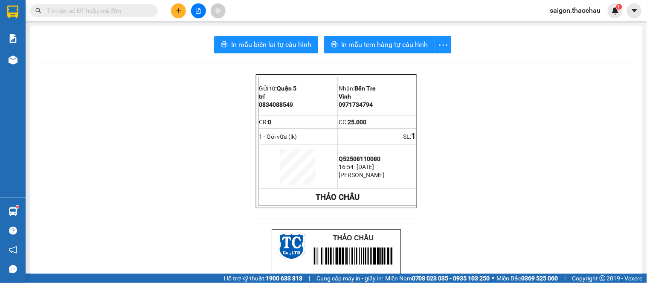
click at [181, 18] on div at bounding box center [198, 10] width 64 height 15
click at [178, 11] on icon "plus" at bounding box center [179, 11] width 6 height 6
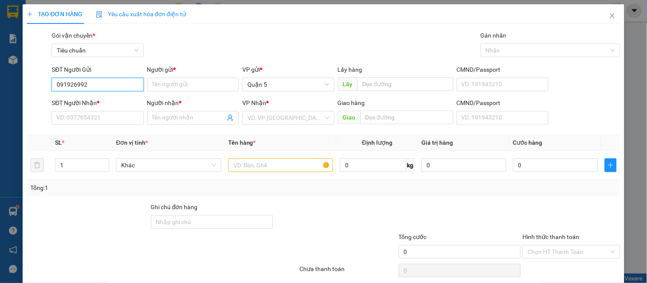
type input "0919269922"
click at [96, 101] on div "0919269922 - an" at bounding box center [96, 101] width 81 height 9
type input "an"
type input "0919269922"
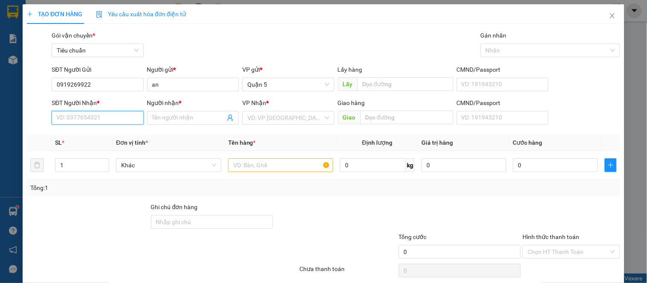
click at [103, 112] on input "SĐT Người Nhận *" at bounding box center [98, 118] width 92 height 14
click at [88, 135] on div "0777894824 - bảo" at bounding box center [96, 134] width 81 height 9
type input "0777894824"
type input "bảo"
click at [174, 165] on span "Khác" at bounding box center [168, 165] width 95 height 13
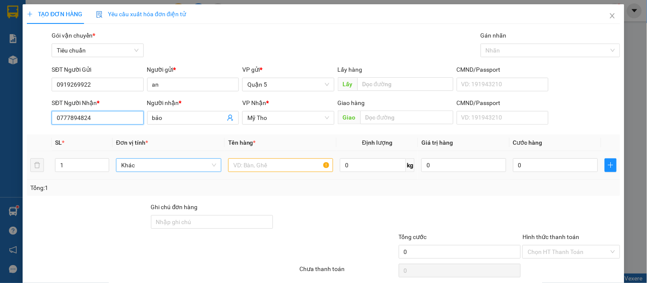
type input "0777894824"
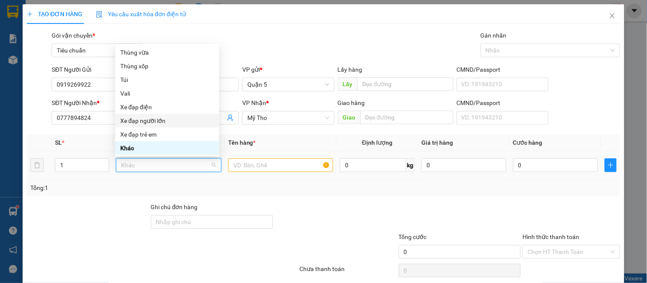
type input "k"
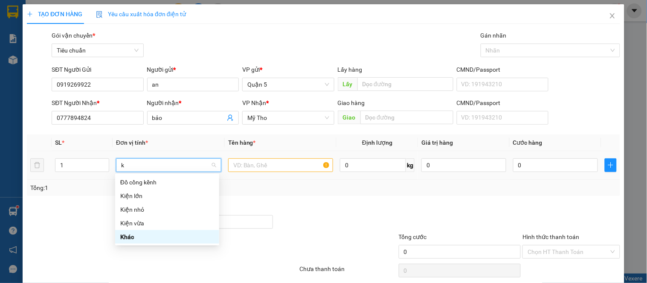
scroll to position [0, 0]
click at [137, 222] on div "Kiện vừa" at bounding box center [167, 223] width 94 height 9
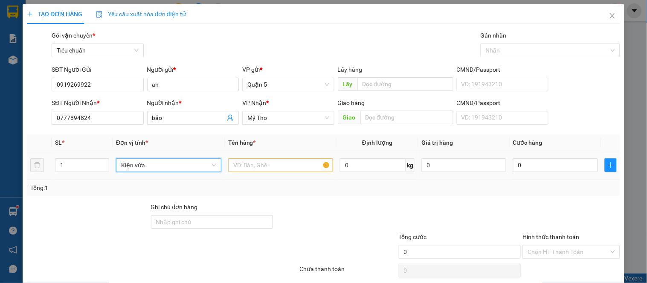
click at [244, 158] on div at bounding box center [280, 165] width 105 height 17
click at [246, 165] on input "text" at bounding box center [280, 165] width 105 height 14
type input "d"
paste input "đ"
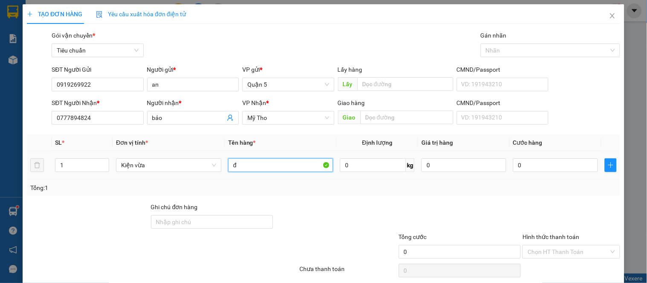
paste input "èn"
paste input "ương"
paste input "ợng"
type input "đèn nang lượng"
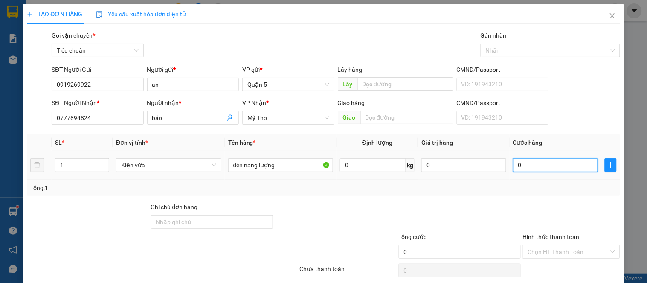
click at [528, 161] on input "0" at bounding box center [555, 165] width 85 height 14
type input "6"
type input "60"
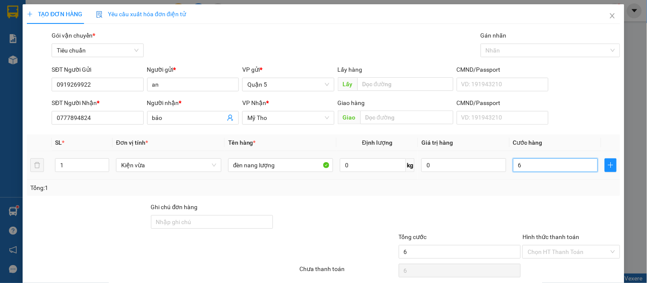
type input "60"
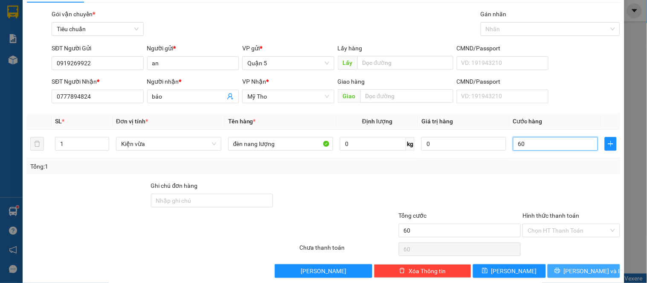
scroll to position [32, 0]
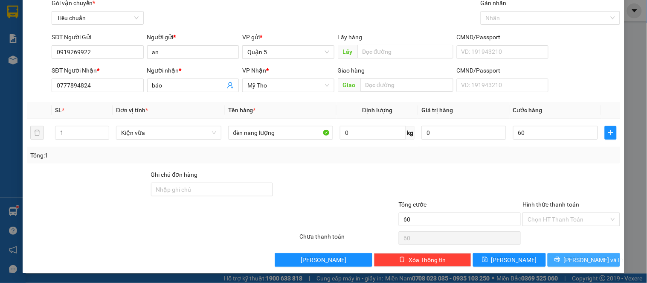
type input "60.000"
click at [573, 264] on span "[PERSON_NAME] và In" at bounding box center [594, 259] width 60 height 9
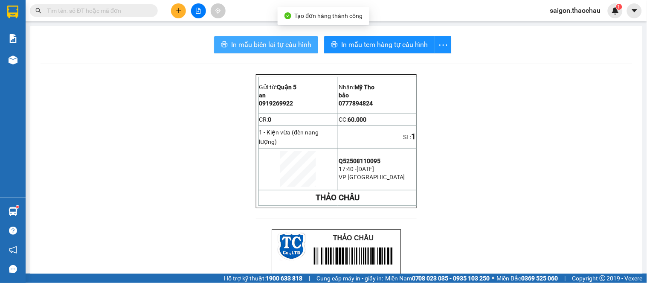
click at [253, 46] on span "In mẫu biên lai tự cấu hình" at bounding box center [271, 44] width 80 height 11
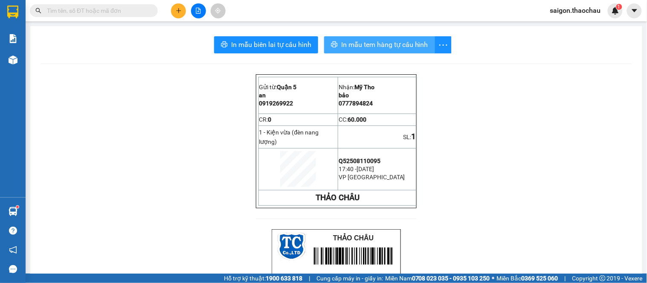
click at [412, 44] on span "In mẫu tem hàng tự cấu hình" at bounding box center [384, 44] width 87 height 11
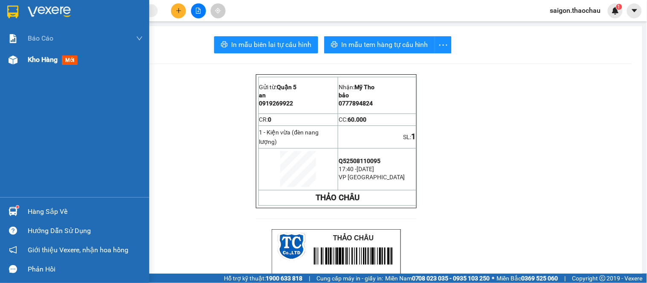
click at [40, 60] on span "Kho hàng" at bounding box center [43, 59] width 30 height 8
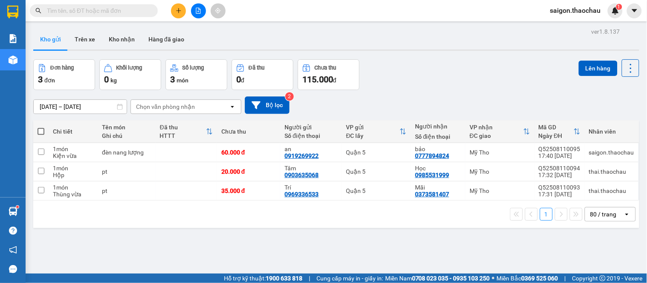
click at [574, 11] on span "saigon.thaochau" at bounding box center [576, 10] width 64 height 11
click at [117, 8] on input "text" at bounding box center [97, 10] width 101 height 9
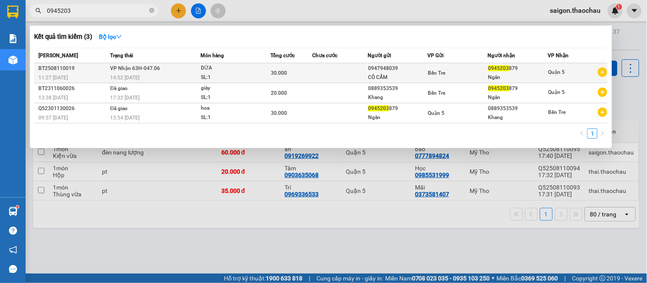
type input "0945203"
click at [255, 77] on div "SL: 1" at bounding box center [233, 77] width 64 height 9
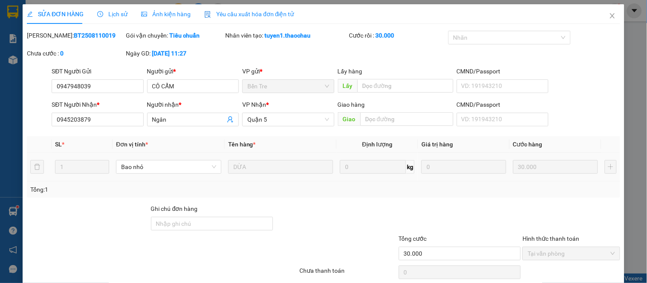
type input "0947948039"
type input "CÔ CẨM"
type input "0945203879"
type input "Ngân"
type input "30.000"
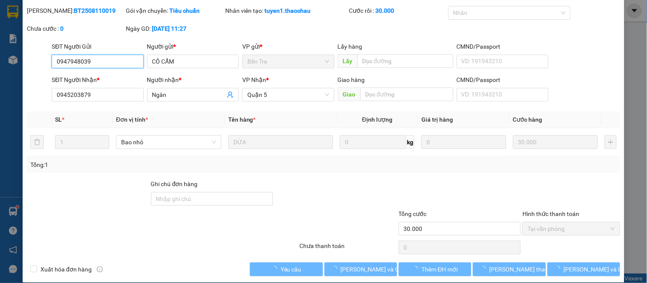
scroll to position [35, 0]
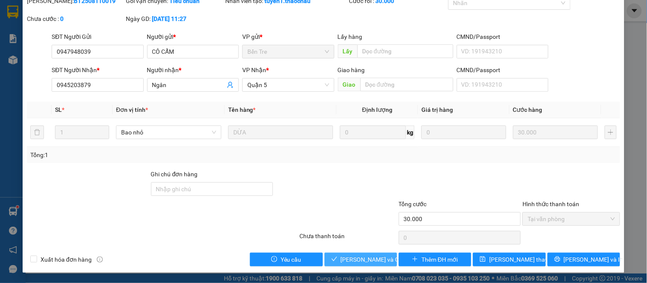
click at [376, 254] on button "[PERSON_NAME] và Giao hàng" at bounding box center [361, 260] width 73 height 14
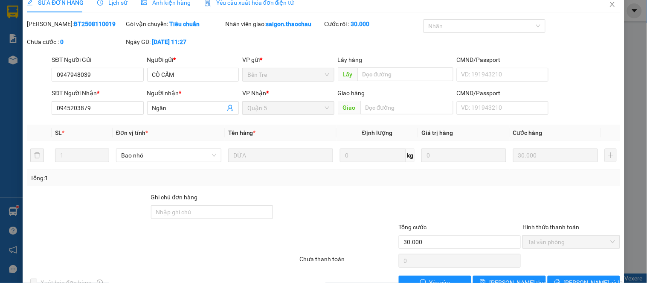
scroll to position [0, 0]
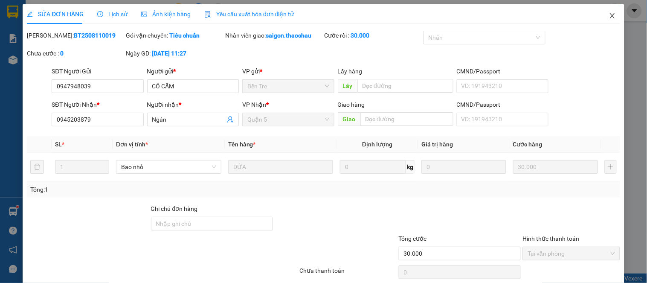
click at [609, 16] on icon "close" at bounding box center [612, 15] width 7 height 7
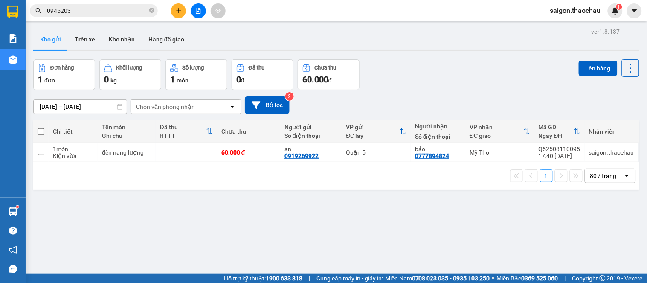
click at [586, 9] on span "saigon.thaochau" at bounding box center [576, 10] width 64 height 11
click at [560, 20] on li "Đăng xuất" at bounding box center [576, 27] width 64 height 14
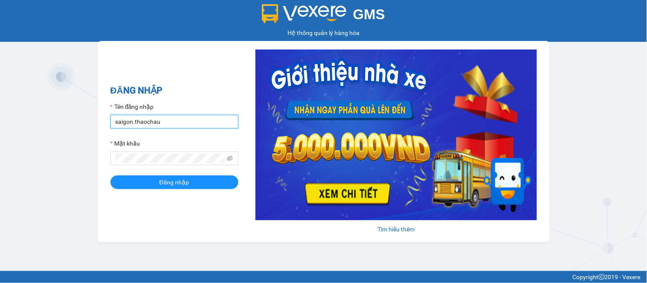
drag, startPoint x: 131, startPoint y: 118, endPoint x: 64, endPoint y: 125, distance: 67.8
click at [64, 125] on div "GMS Hệ thống quản lý hàng hóa ĐĂNG NHẬP Tên đăng nhập saigon.thaochau Mật khẩu …" at bounding box center [323, 135] width 647 height 271
type input "thai.thaochau"
click at [156, 151] on div "Mật khẩu" at bounding box center [175, 145] width 128 height 13
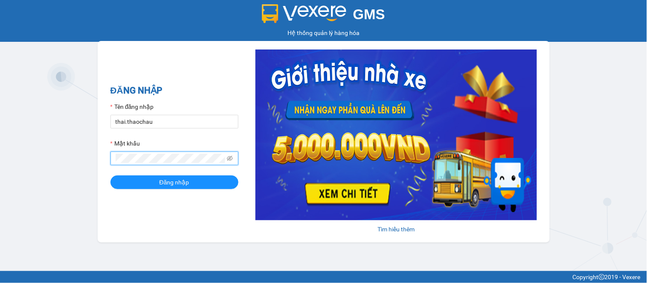
click at [67, 158] on div "GMS Hệ thống quản lý hàng hóa ĐĂNG NHẬP Tên đăng nhập thai.thaochau Mật khẩu Đă…" at bounding box center [323, 135] width 647 height 271
click at [143, 186] on button "Đăng nhập" at bounding box center [175, 182] width 128 height 14
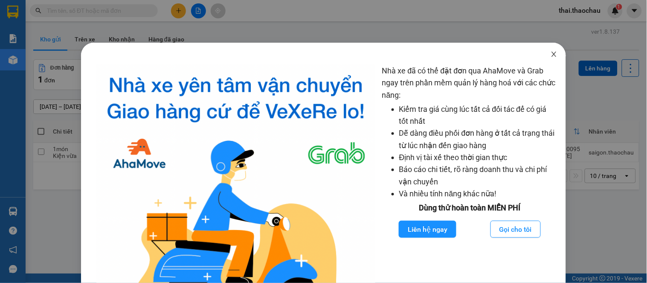
click at [551, 53] on icon "close" at bounding box center [554, 54] width 7 height 7
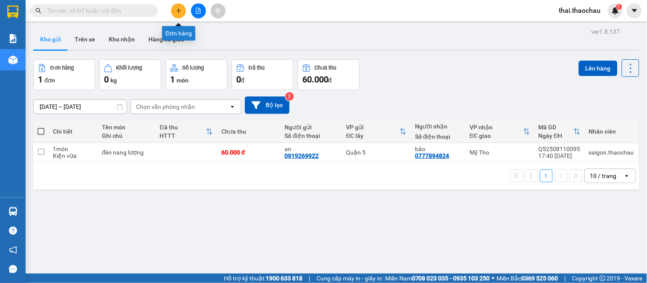
click at [177, 10] on icon "plus" at bounding box center [179, 11] width 6 height 6
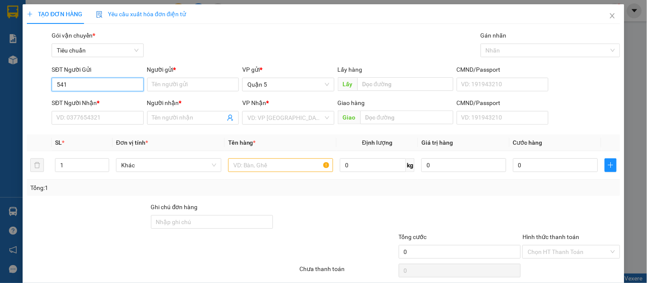
click at [83, 85] on input "541" at bounding box center [98, 85] width 92 height 14
click at [99, 103] on div "02822508541 - An Khang Phát" at bounding box center [97, 101] width 82 height 9
type input "02822508541"
type input "An Khang Phát"
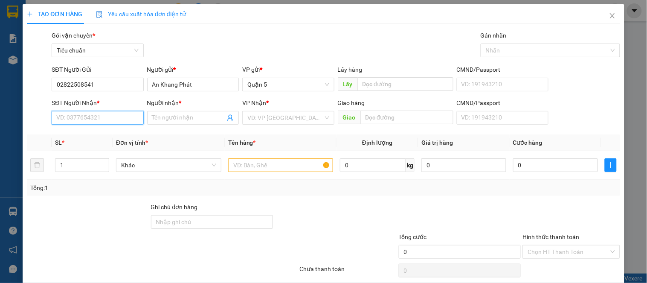
click at [105, 116] on input "SĐT Người Nhận *" at bounding box center [98, 118] width 92 height 14
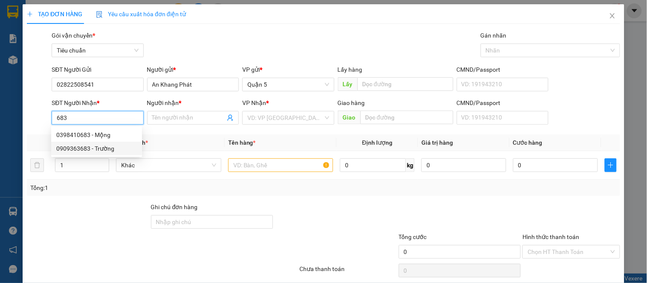
click at [90, 145] on div "0909363683 - Trường" at bounding box center [96, 148] width 81 height 9
type input "0909363683"
type input "Trường"
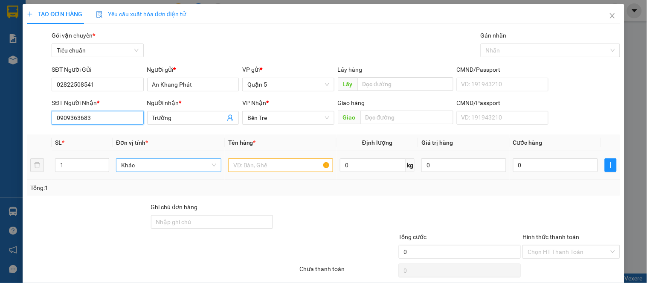
click at [125, 165] on span "Khác" at bounding box center [168, 165] width 95 height 13
type input "0909363683"
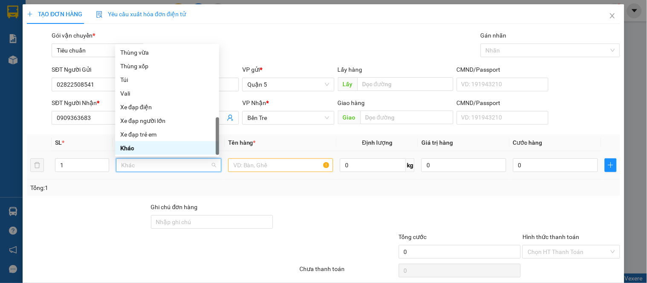
type input "h"
click at [156, 53] on div "Hộp" at bounding box center [167, 52] width 94 height 9
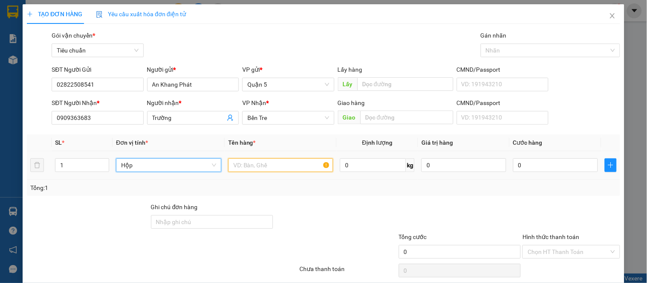
click at [288, 165] on input "text" at bounding box center [280, 165] width 105 height 14
paste input "òng"
type input "tròng kinh"
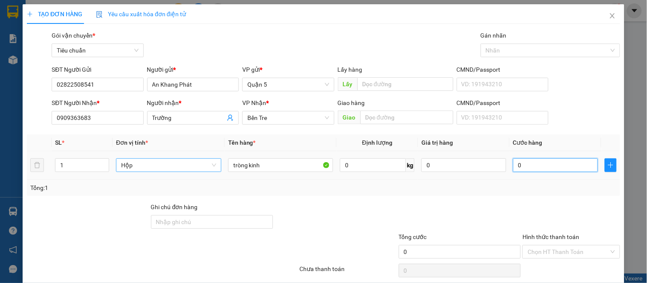
click at [513, 159] on input "0" at bounding box center [555, 165] width 85 height 14
type input "2"
type input "20"
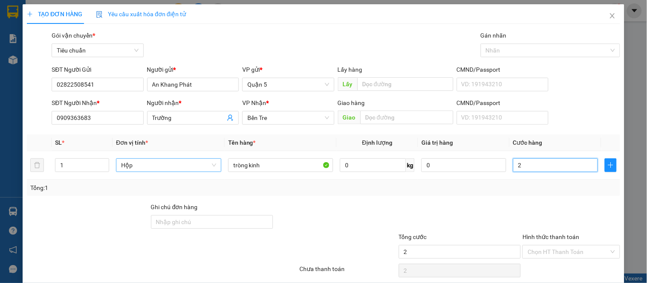
type input "20"
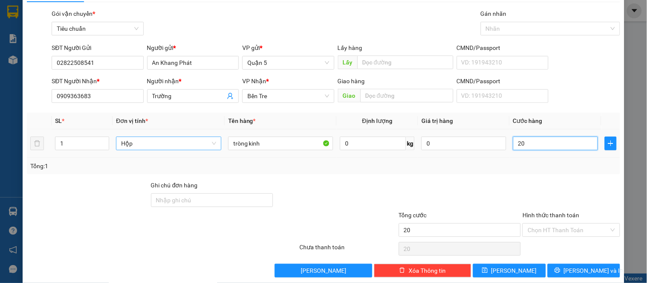
scroll to position [32, 0]
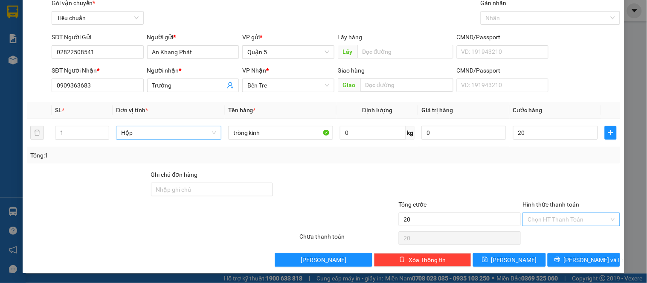
type input "20.000"
click at [540, 216] on input "Hình thức thanh toán" at bounding box center [568, 219] width 81 height 13
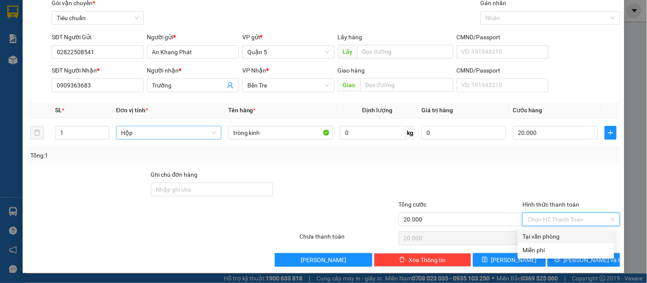
click at [527, 235] on div "Tại văn phòng" at bounding box center [566, 236] width 86 height 9
type input "0"
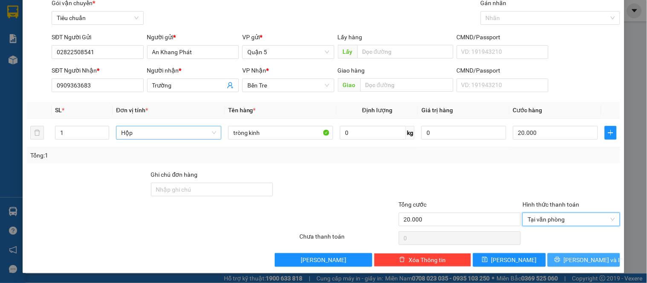
click at [577, 259] on span "[PERSON_NAME] và In" at bounding box center [594, 259] width 60 height 9
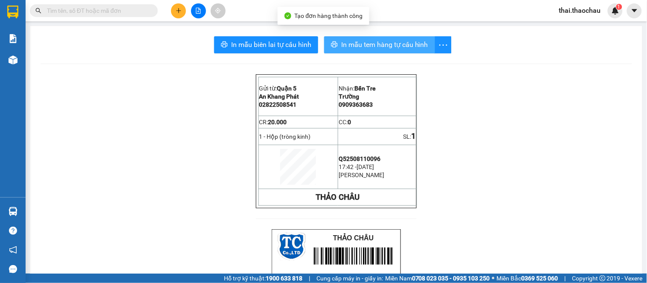
click at [361, 47] on span "In mẫu tem hàng tự cấu hình" at bounding box center [384, 44] width 87 height 11
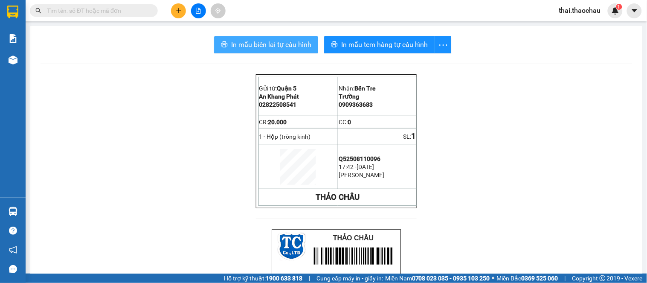
click at [289, 44] on span "In mẫu biên lai tự cấu hình" at bounding box center [271, 44] width 80 height 11
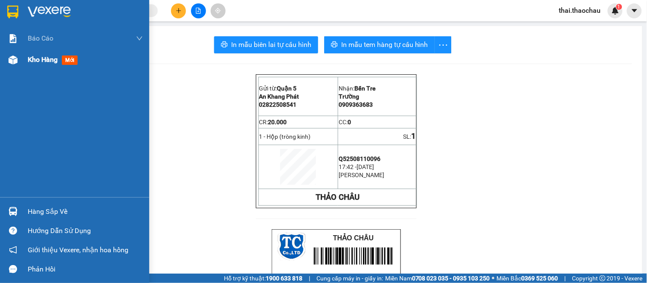
click at [0, 63] on div "Kho hàng mới" at bounding box center [74, 59] width 149 height 21
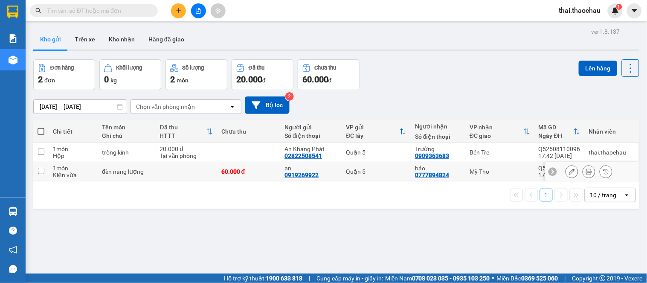
click at [569, 172] on icon at bounding box center [572, 172] width 6 height 6
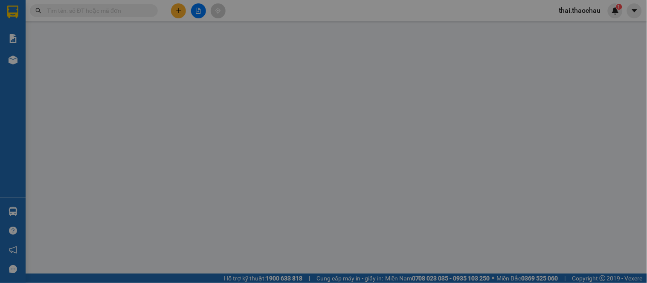
type input "0919269922"
type input "an"
type input "0777894824"
type input "bảo"
type input "60.000"
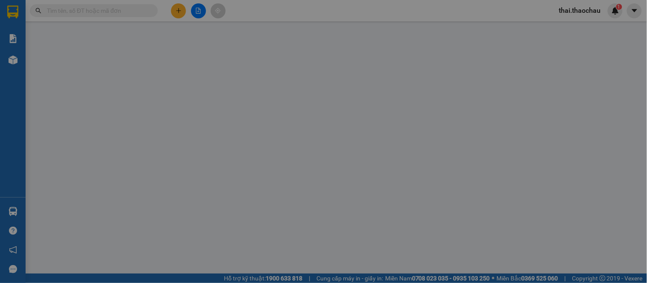
type input "60.000"
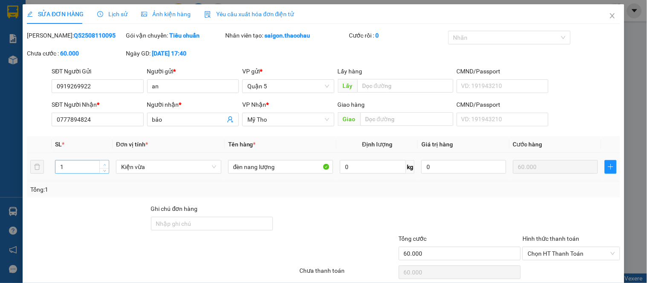
type input "2"
click at [102, 165] on span "up" at bounding box center [104, 164] width 5 height 5
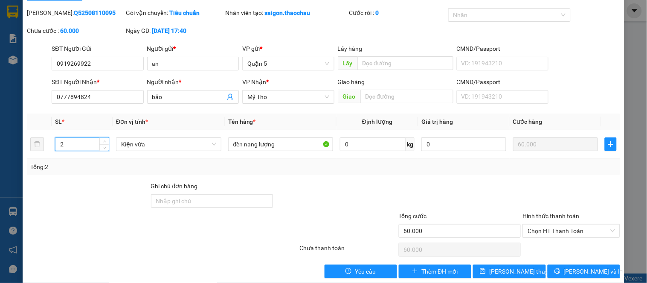
scroll to position [35, 0]
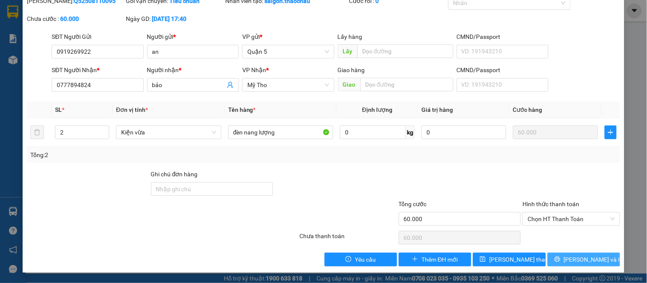
click at [561, 257] on icon "printer" at bounding box center [558, 259] width 6 height 6
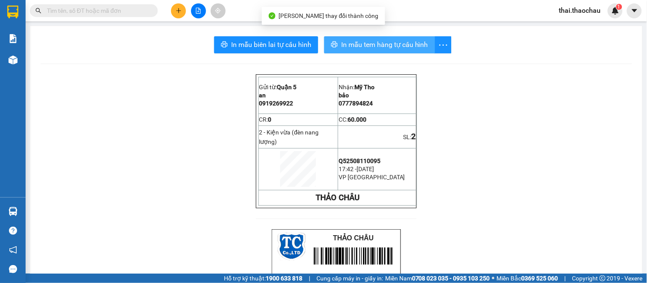
click at [368, 47] on span "In mẫu tem hàng tự cấu hình" at bounding box center [384, 44] width 87 height 11
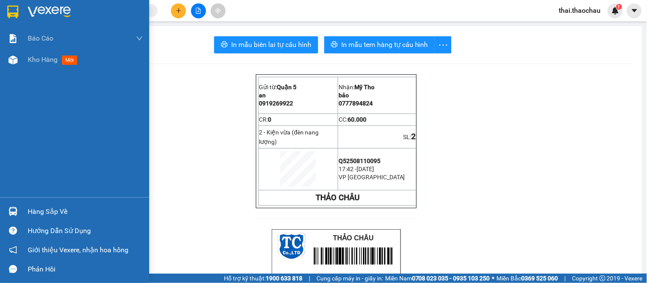
click at [45, 72] on div "Báo cáo Báo cáo dòng tiền (nhân viên) Kho hàng mới" at bounding box center [74, 112] width 149 height 169
click at [46, 70] on div "Kho hàng mới" at bounding box center [85, 59] width 115 height 21
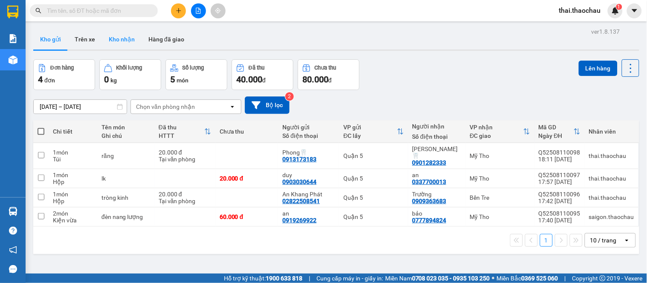
click at [130, 39] on button "Kho nhận" at bounding box center [122, 39] width 40 height 20
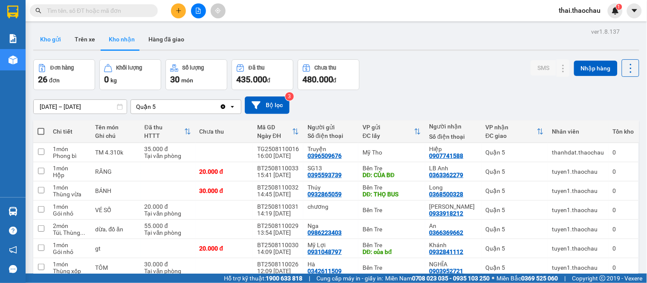
click at [54, 43] on button "Kho gửi" at bounding box center [50, 39] width 35 height 20
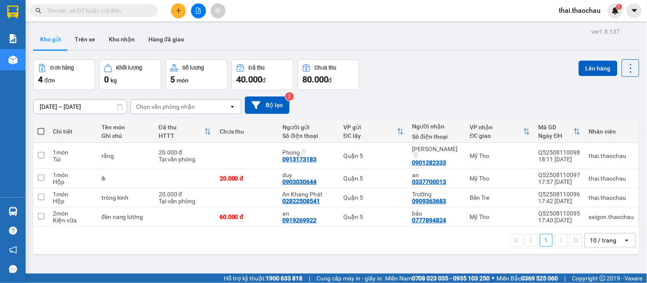
drag, startPoint x: 129, startPoint y: 39, endPoint x: 95, endPoint y: 52, distance: 36.6
click at [128, 41] on button "Kho nhận" at bounding box center [122, 39] width 40 height 20
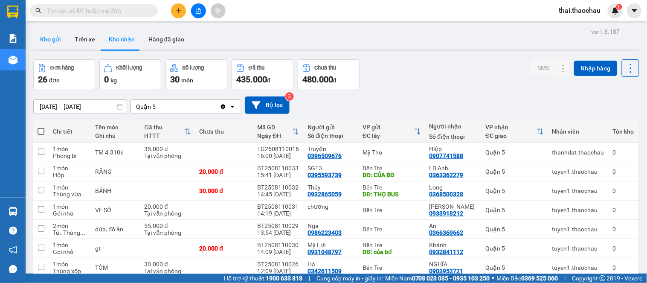
click at [57, 40] on button "Kho gửi" at bounding box center [50, 39] width 35 height 20
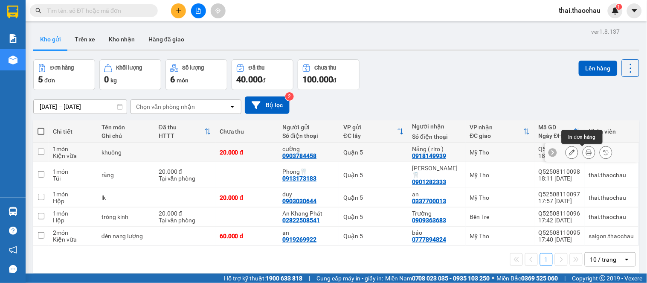
click at [583, 154] on button at bounding box center [589, 152] width 12 height 15
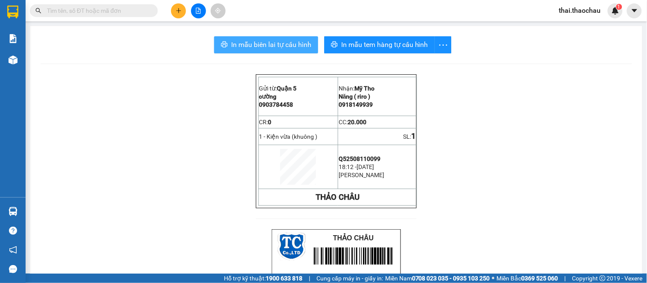
click at [263, 48] on span "In mẫu biên lai tự cấu hình" at bounding box center [271, 44] width 80 height 11
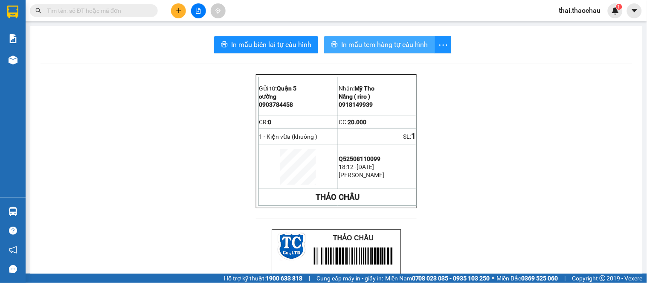
click at [352, 43] on span "In mẫu tem hàng tự cấu hình" at bounding box center [384, 44] width 87 height 11
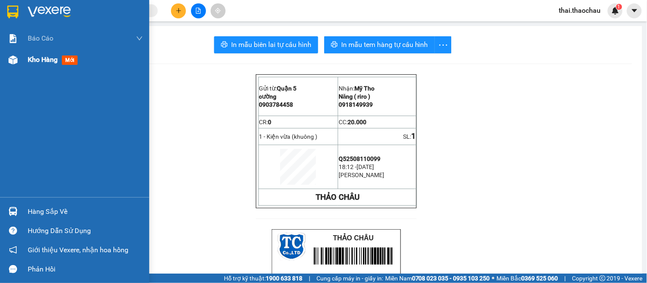
click at [38, 55] on span "Kho hàng" at bounding box center [43, 59] width 30 height 8
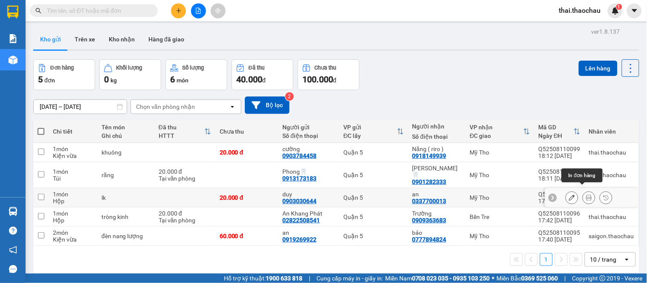
click at [586, 195] on icon at bounding box center [589, 198] width 6 height 6
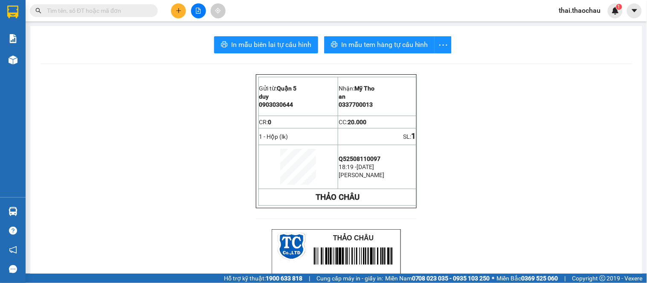
click at [343, 49] on span "In mẫu tem hàng tự cấu hình" at bounding box center [384, 44] width 87 height 11
